Goal: Find specific page/section: Find specific page/section

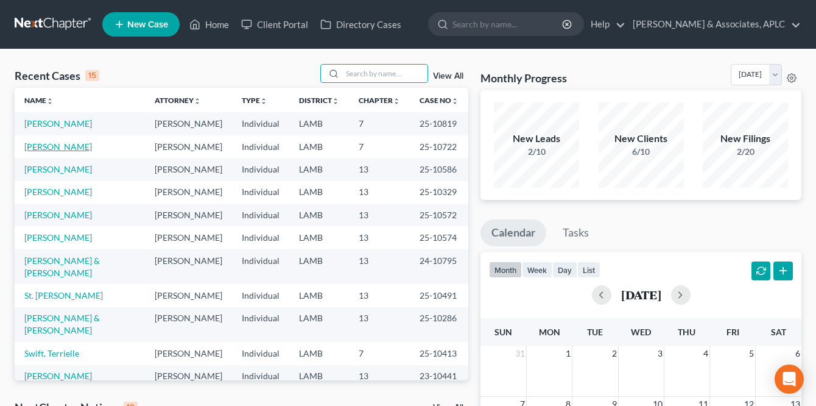
click at [65, 152] on link "[PERSON_NAME]" at bounding box center [58, 146] width 68 height 10
select select "8"
select select "0"
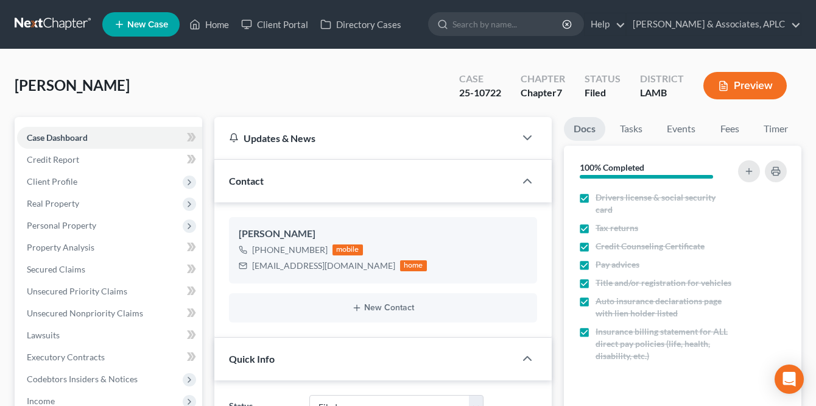
click at [55, 17] on link at bounding box center [54, 24] width 78 height 22
